Goal: Answer question/provide support: Share knowledge or assist other users

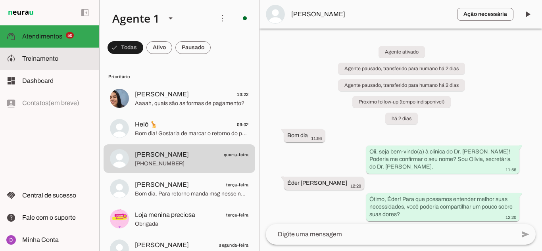
drag, startPoint x: 0, startPoint y: 0, endPoint x: 45, endPoint y: 53, distance: 69.5
click at [45, 53] on md-item "model_training Treinamento Treinamento" at bounding box center [49, 59] width 99 height 22
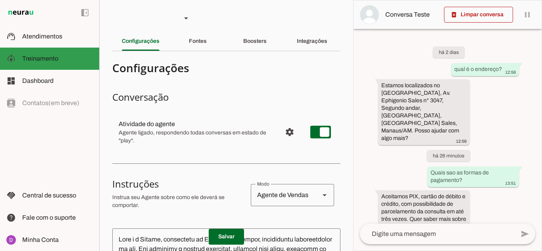
scroll to position [1, 0]
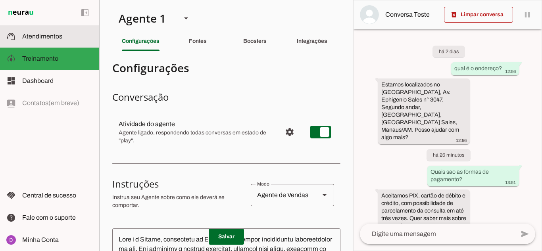
click at [63, 40] on slot at bounding box center [57, 37] width 71 height 10
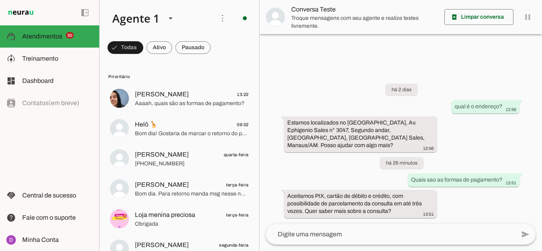
click at [480, 122] on div "há 2 dias qual é o endereço? 12:56 Estamos localizados no [GEOGRAPHIC_DATA], Av…" at bounding box center [400, 145] width 282 height 158
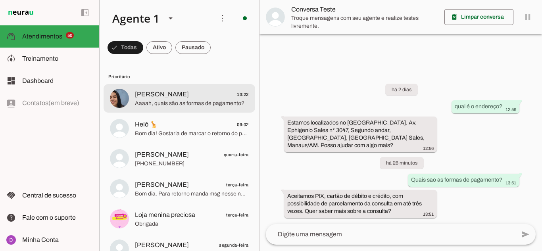
click at [203, 111] on md-item "[PERSON_NAME] 13:22 Aaaah, quais são as formas de pagamento?" at bounding box center [180, 98] width 152 height 29
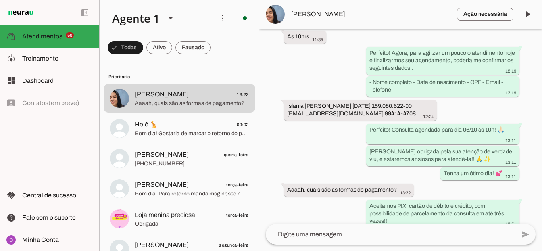
scroll to position [713, 0]
